Goal: Find specific page/section: Find specific page/section

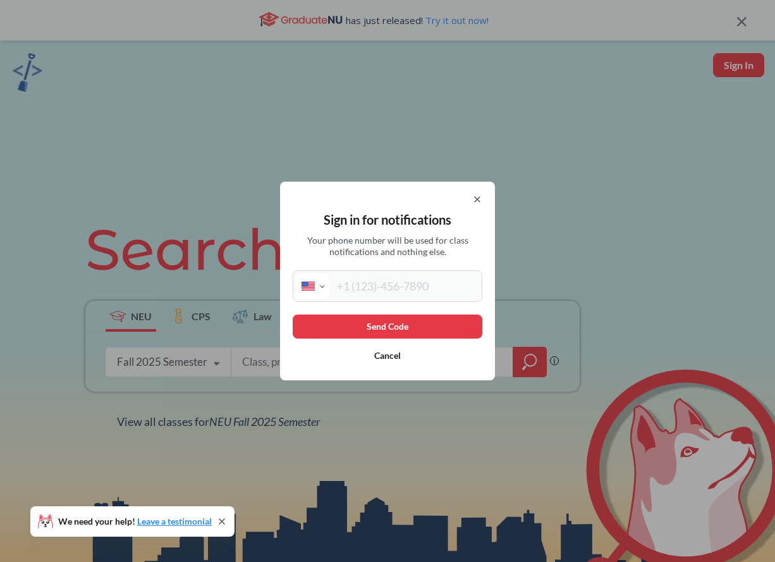
select select "US"
click at [394, 286] on input "tel" at bounding box center [404, 285] width 150 height 25
type input "[PHONE_NUMBER]"
click at [316, 331] on button "Send Code" at bounding box center [388, 326] width 190 height 24
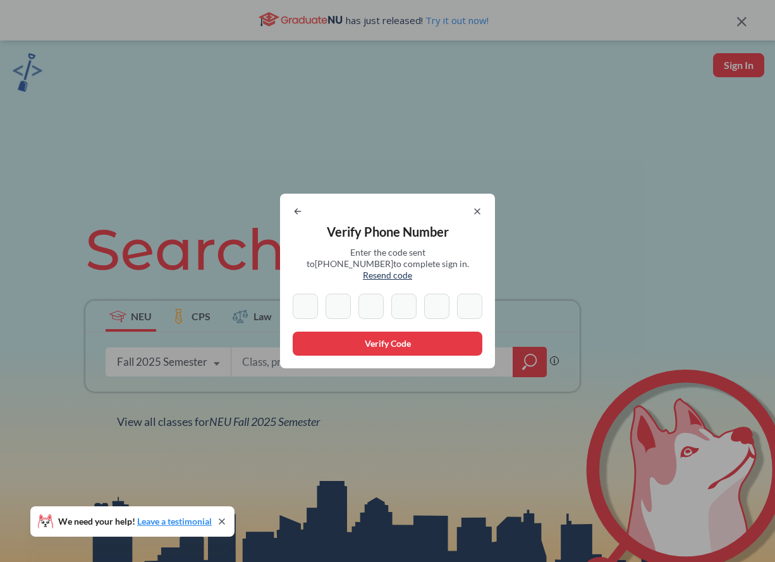
paste input "0"
type input "0"
type input "3"
type input "9"
type input "8"
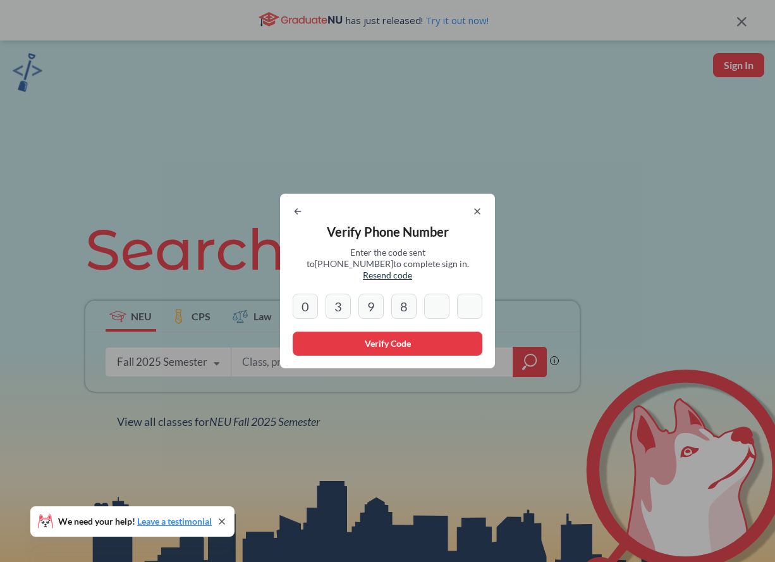
type input "4"
type input "6"
click at [419, 336] on button "Verify Code" at bounding box center [388, 343] width 190 height 24
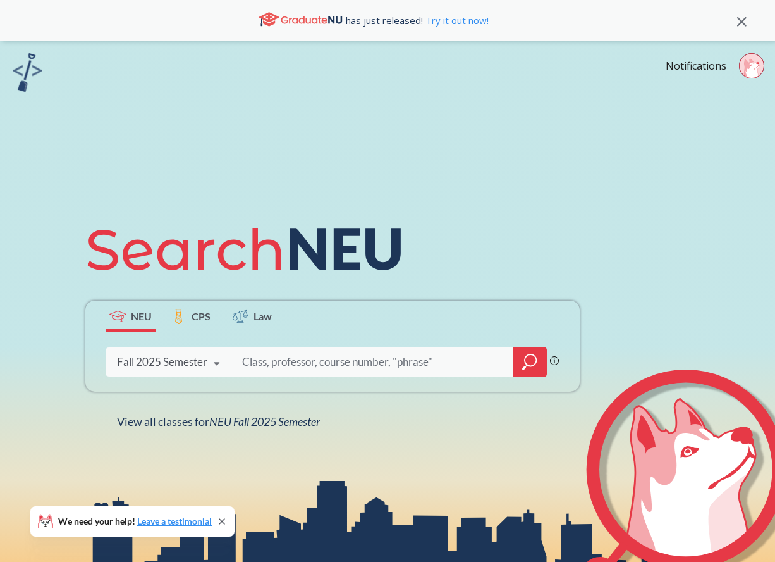
click at [334, 360] on input "search" at bounding box center [372, 361] width 263 height 27
type input "schm2301"
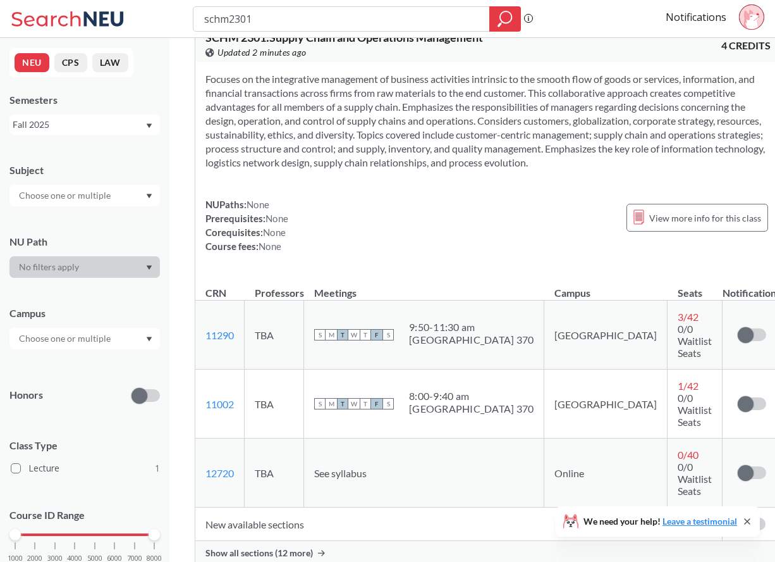
scroll to position [32, 0]
